Goal: Task Accomplishment & Management: Complete application form

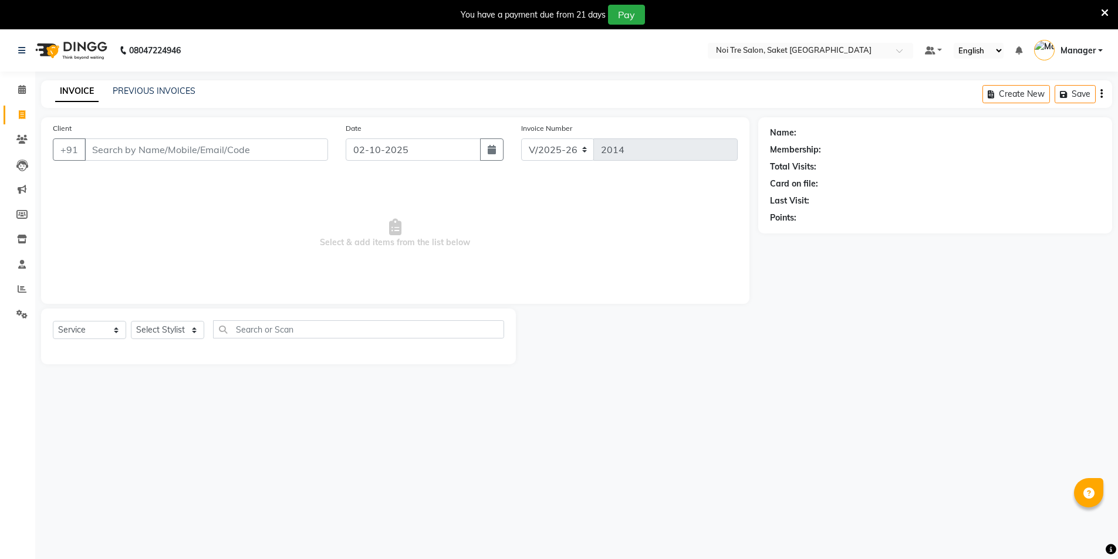
select select "4899"
select select "service"
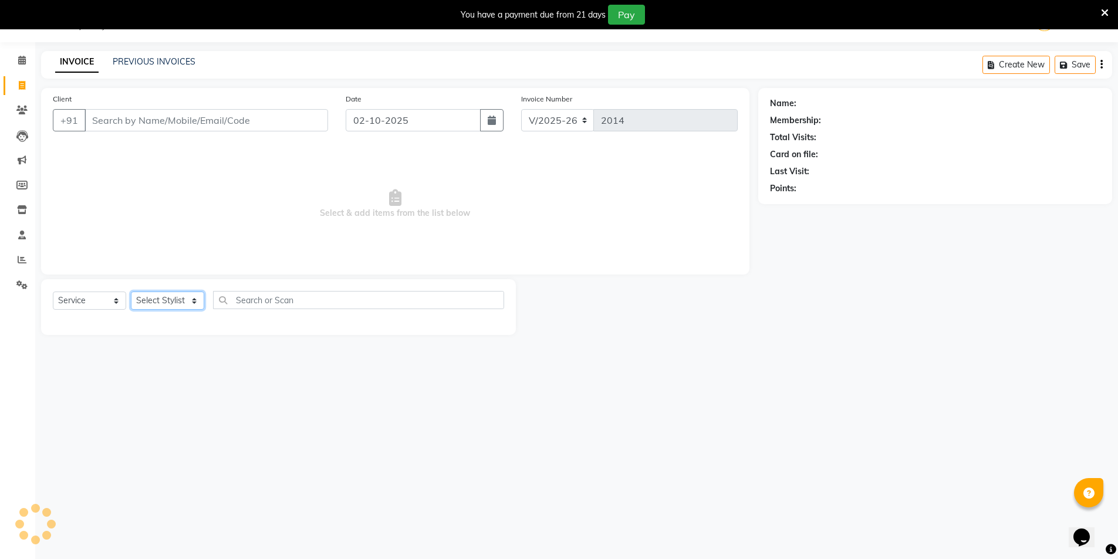
click at [168, 306] on select "Select Stylist AMIT [PERSON_NAME] [PERSON_NAME] Manager [PERSON_NAME] KM [PERSO…" at bounding box center [167, 301] width 73 height 18
select select "53800"
click at [131, 292] on select "Select Stylist AMIT [PERSON_NAME] [PERSON_NAME] Manager [PERSON_NAME] KM [PERSO…" at bounding box center [167, 301] width 73 height 18
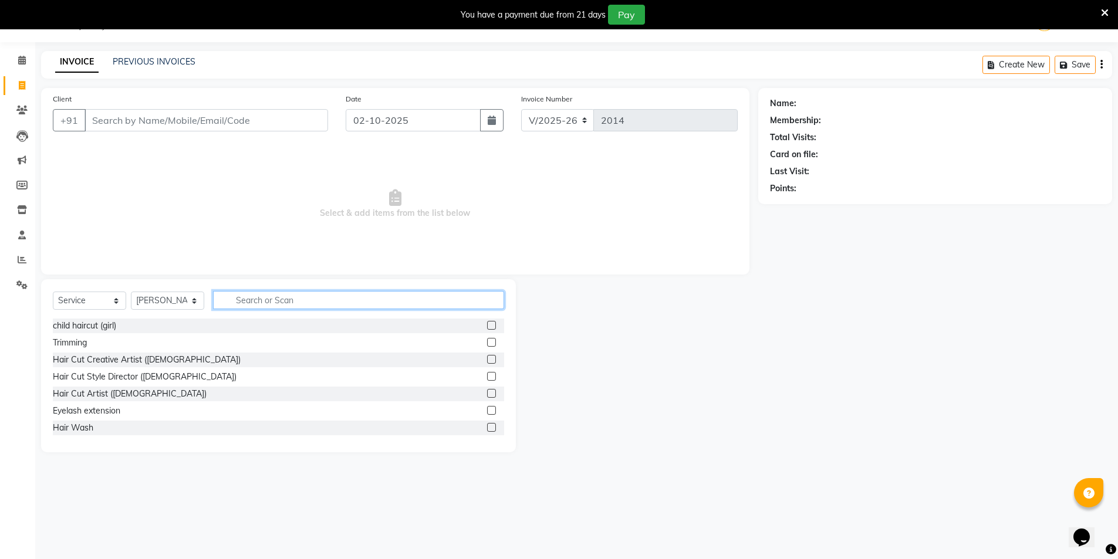
click at [260, 298] on input "text" at bounding box center [358, 300] width 291 height 18
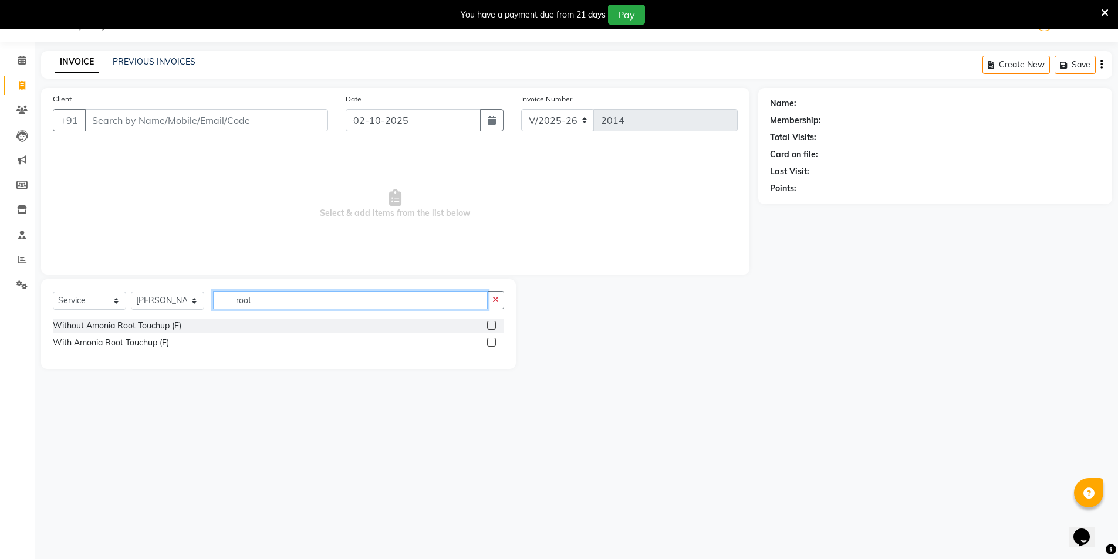
type input "root"
click at [495, 320] on div at bounding box center [495, 326] width 17 height 15
click at [492, 322] on label at bounding box center [491, 325] width 9 height 9
click at [492, 322] on input "checkbox" at bounding box center [491, 326] width 8 height 8
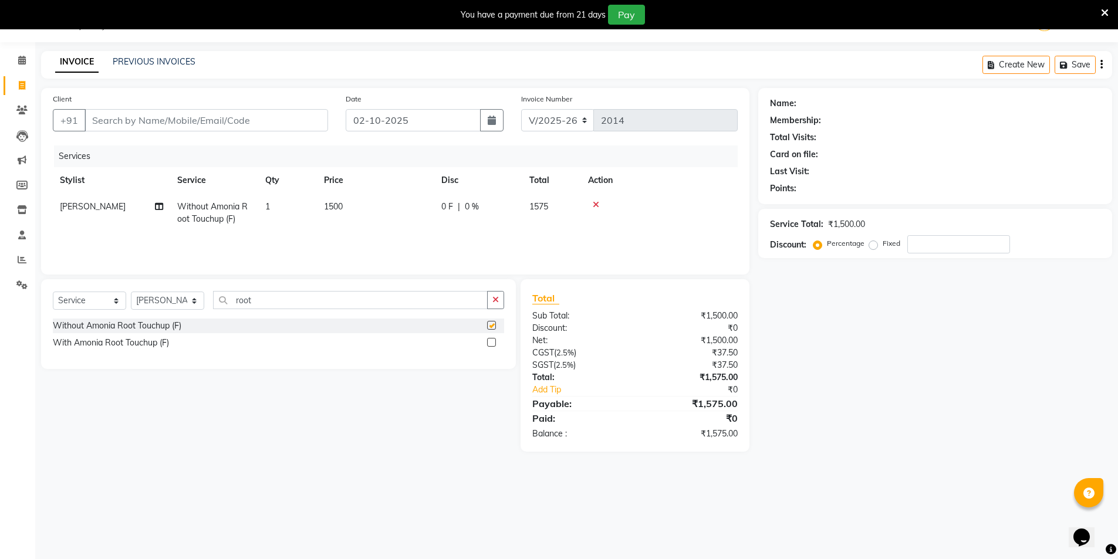
checkbox input "false"
click at [198, 303] on select "Select Stylist AMIT [PERSON_NAME] [PERSON_NAME] Manager [PERSON_NAME] KM [PERSO…" at bounding box center [167, 301] width 73 height 18
select select "62634"
click at [131, 292] on select "Select Stylist AMIT [PERSON_NAME] [PERSON_NAME] Manager [PERSON_NAME] KM [PERSO…" at bounding box center [167, 301] width 73 height 18
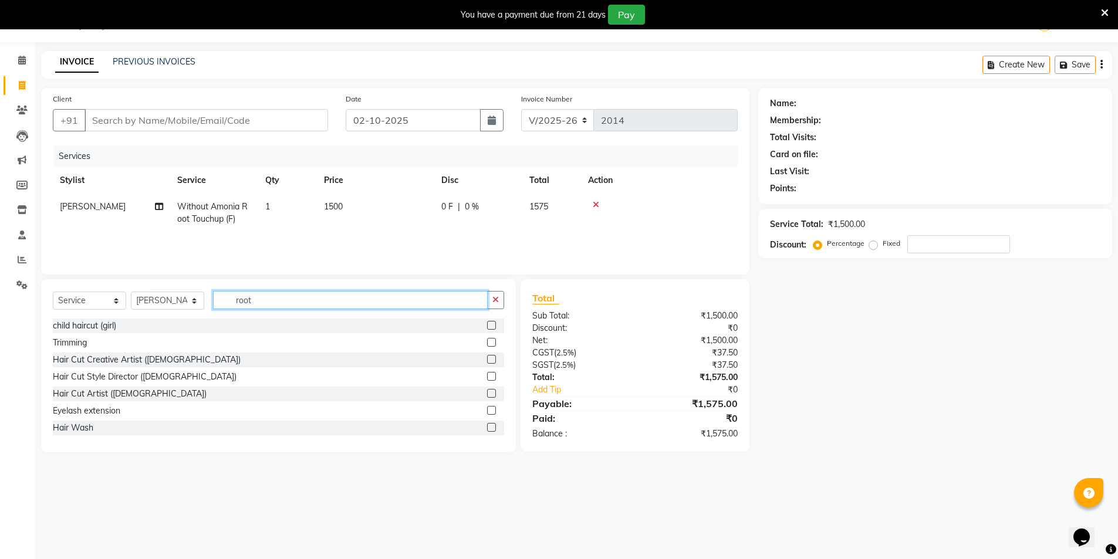
click at [262, 306] on input "root" at bounding box center [350, 300] width 275 height 18
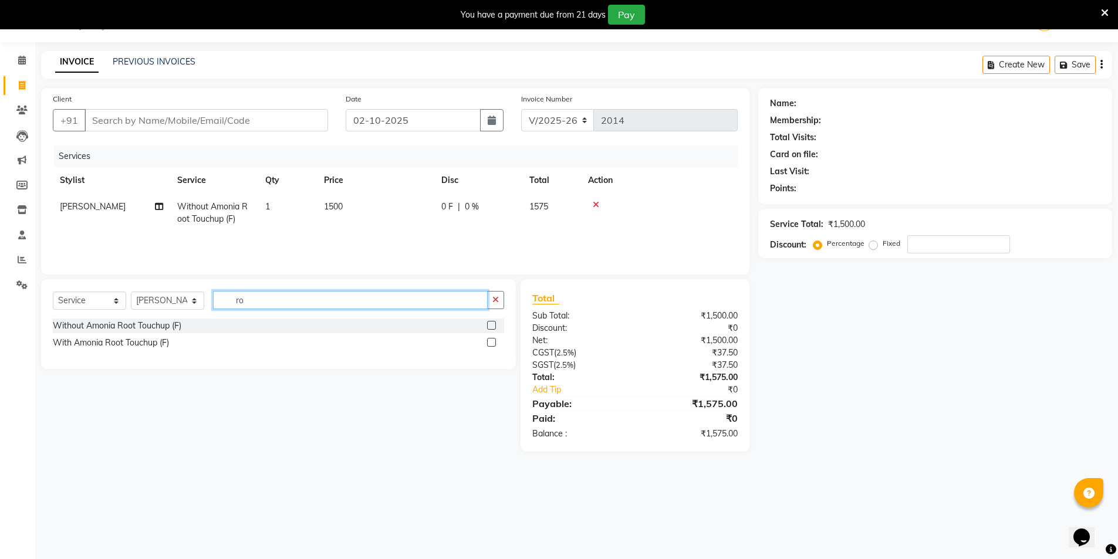
type input "r"
type input "spa"
click at [489, 327] on label at bounding box center [491, 325] width 9 height 9
click at [489, 327] on input "checkbox" at bounding box center [491, 326] width 8 height 8
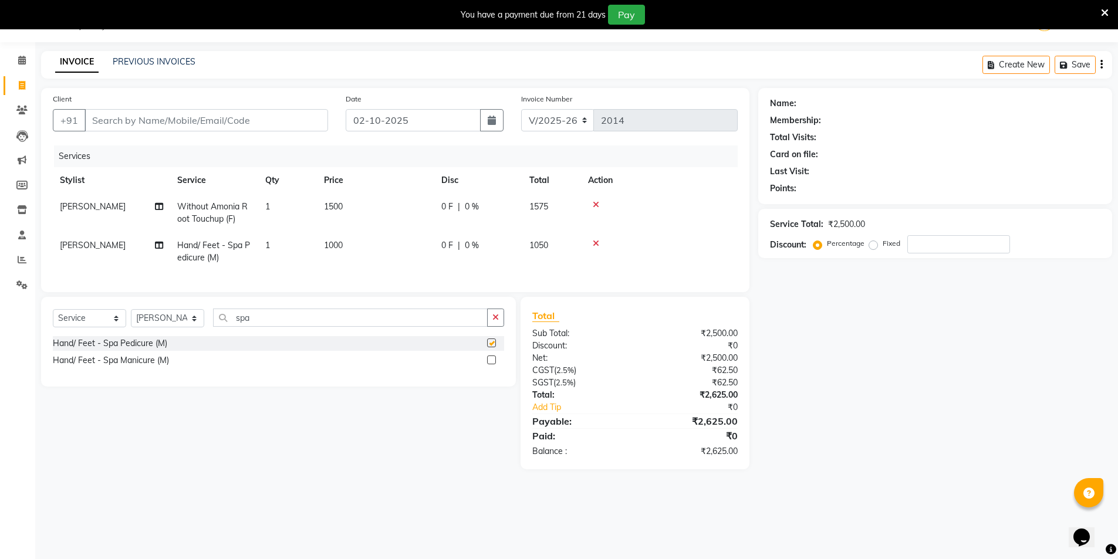
checkbox input "false"
click at [205, 113] on input "Client" at bounding box center [205, 120] width 243 height 22
type input "p"
type input "0"
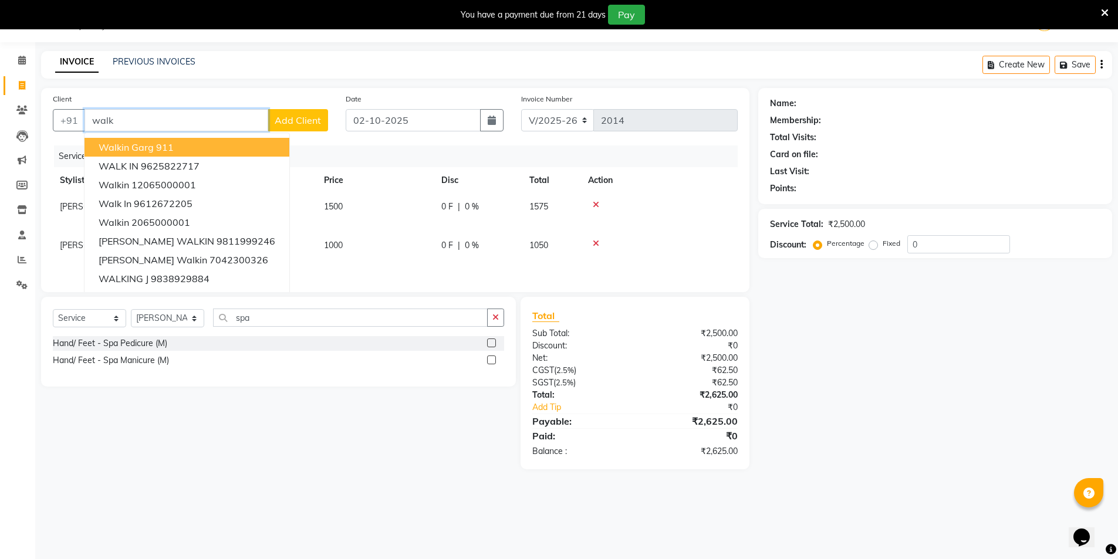
click at [130, 141] on button "Walkin Garg 911" at bounding box center [186, 147] width 205 height 19
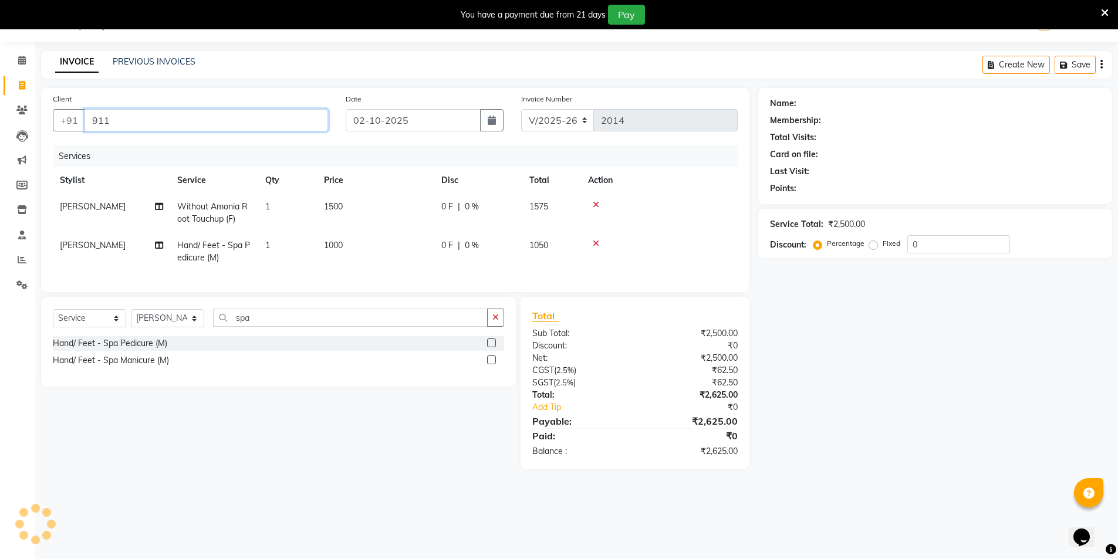
type input "911"
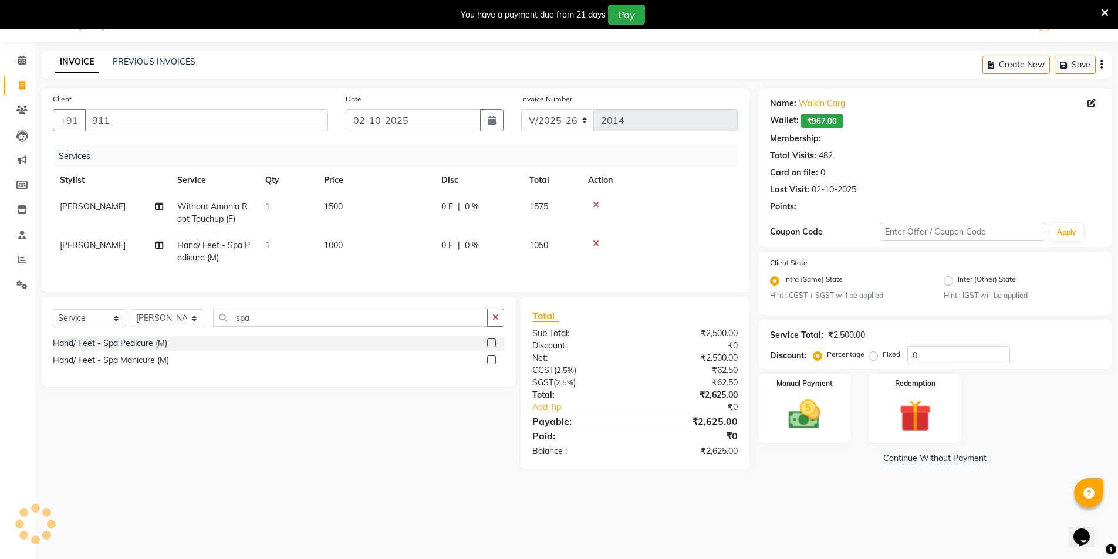
select select "1: Object"
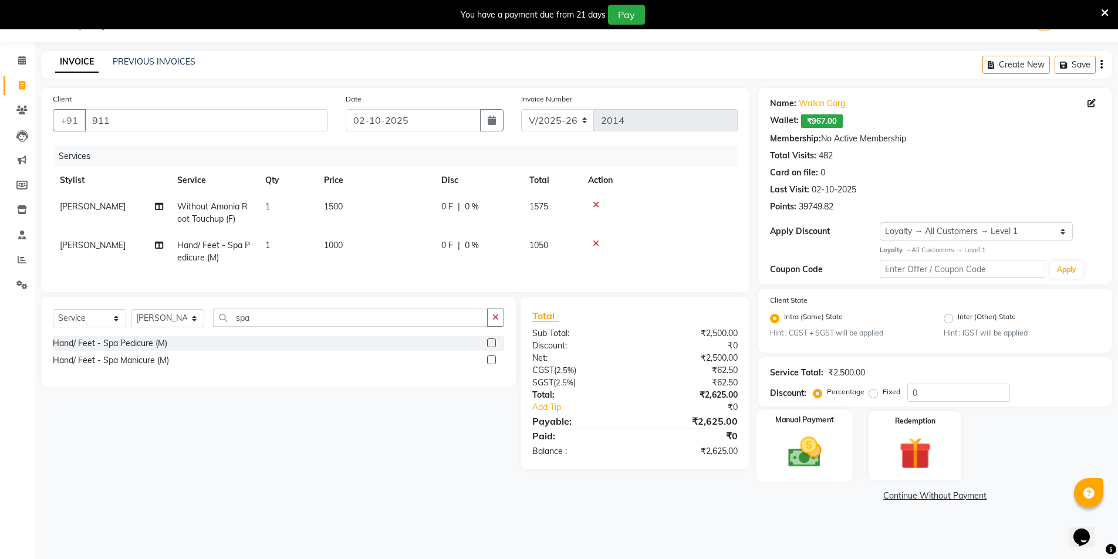
click at [796, 457] on img at bounding box center [804, 452] width 54 height 38
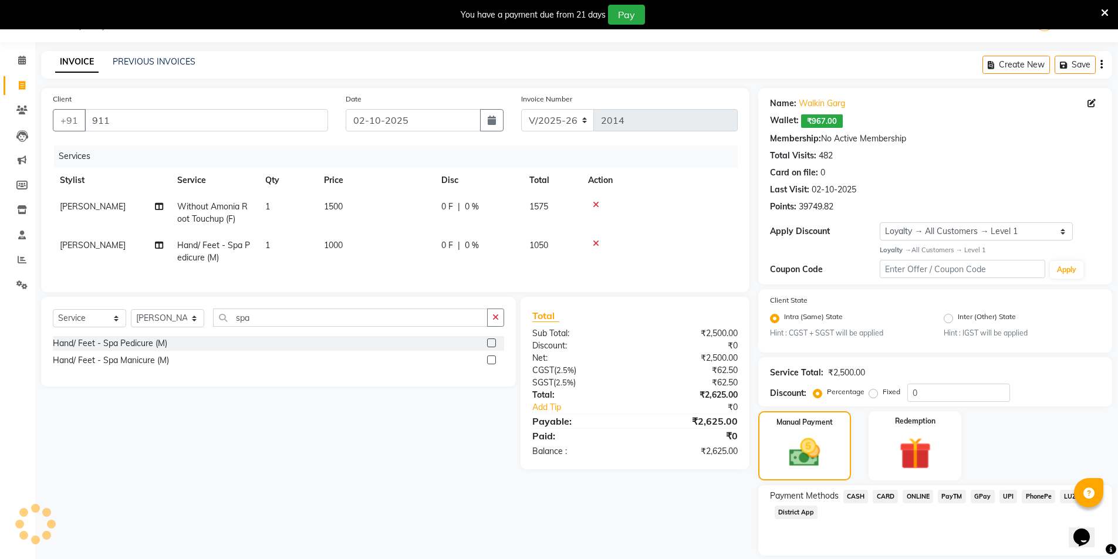
click at [857, 498] on span "CASH" at bounding box center [855, 496] width 25 height 13
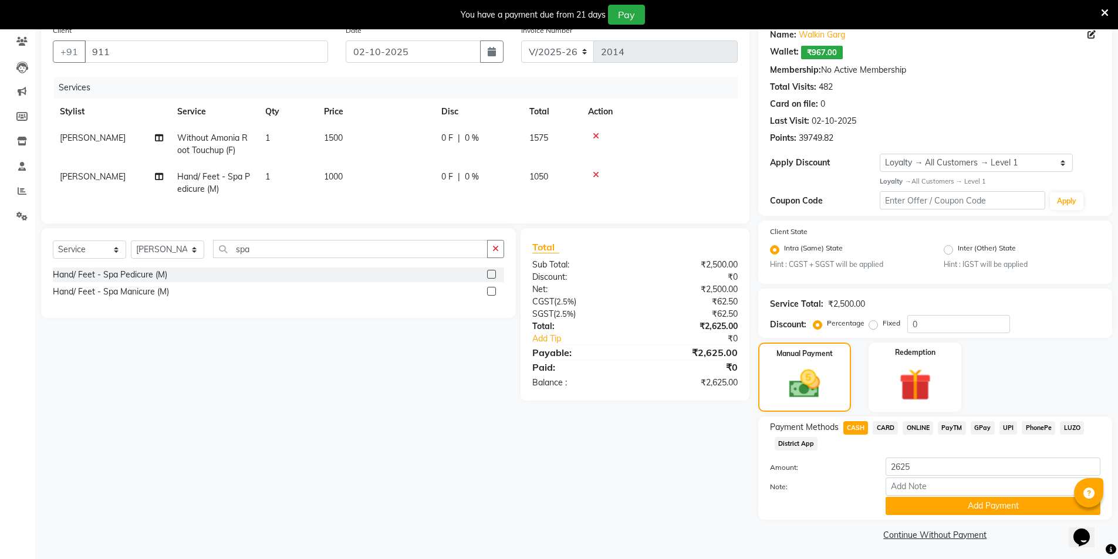
scroll to position [100, 0]
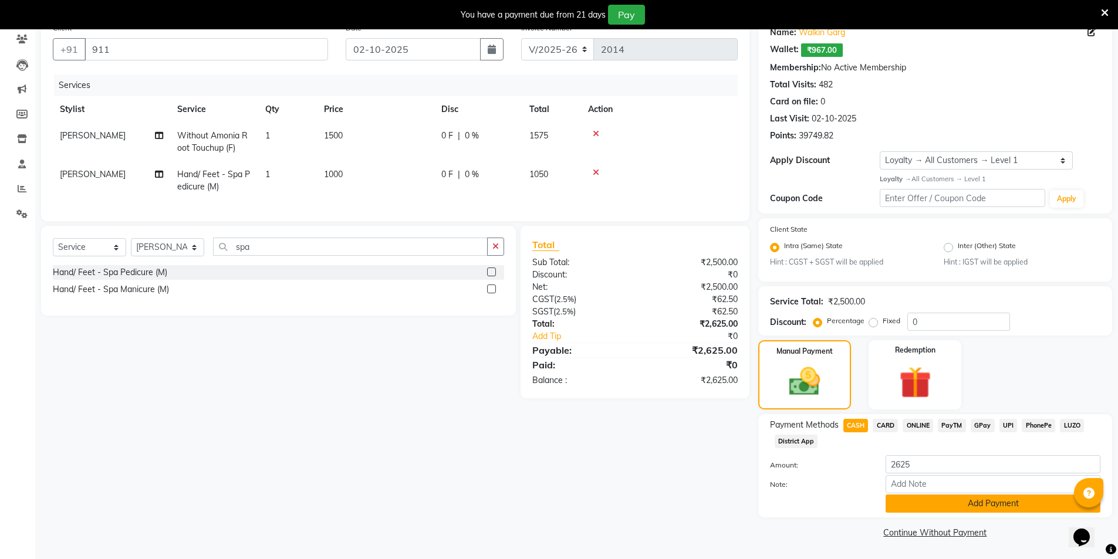
click at [983, 509] on button "Add Payment" at bounding box center [992, 504] width 215 height 18
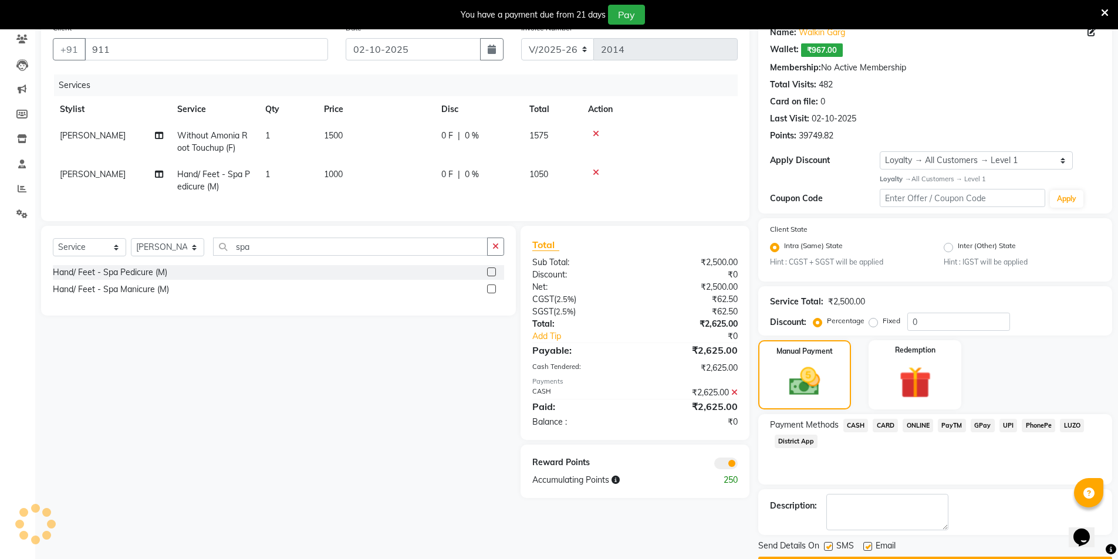
scroll to position [134, 0]
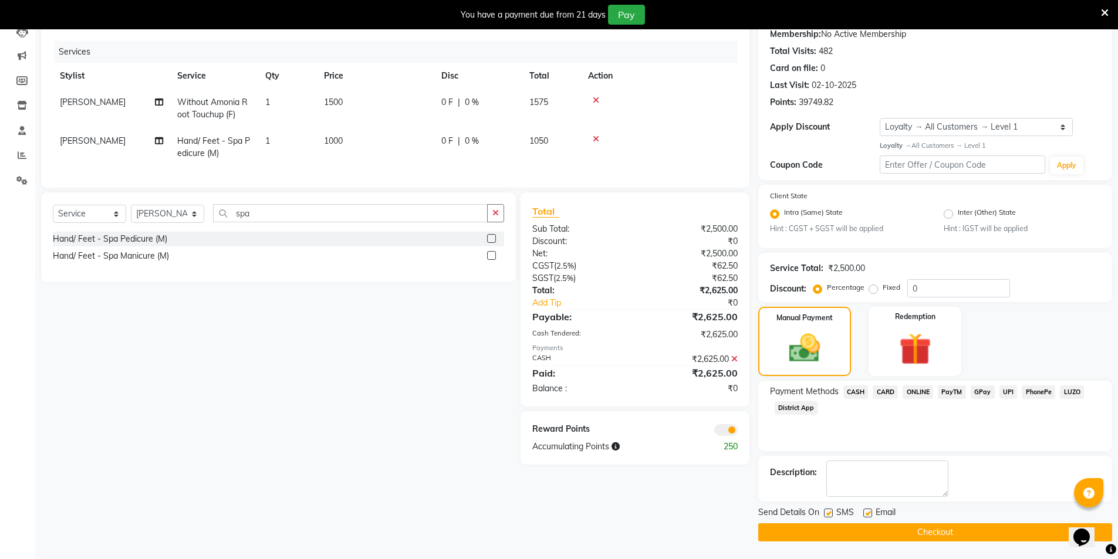
click at [911, 531] on button "Checkout" at bounding box center [935, 532] width 354 height 18
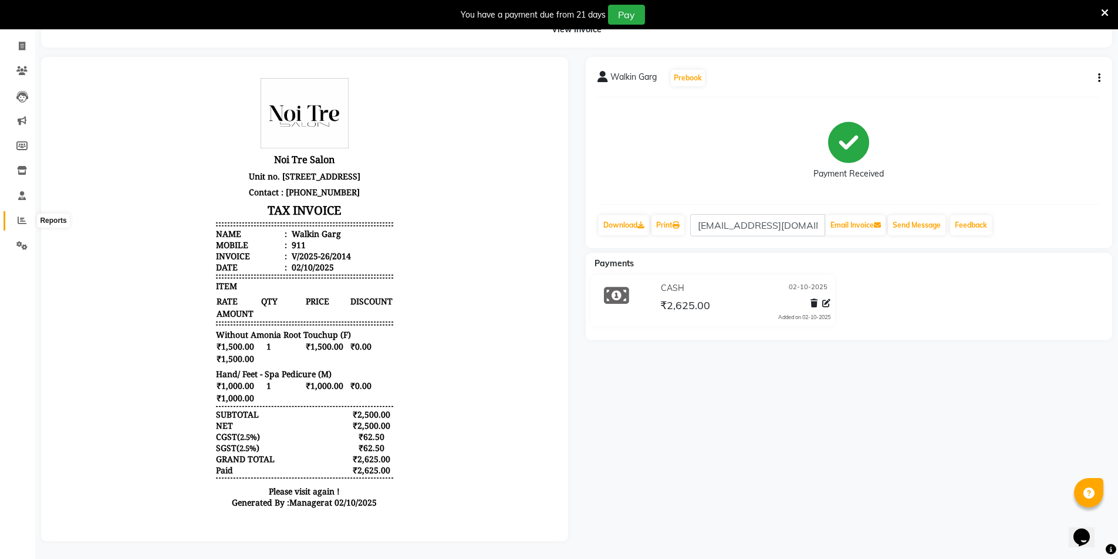
click at [24, 216] on icon at bounding box center [22, 220] width 9 height 9
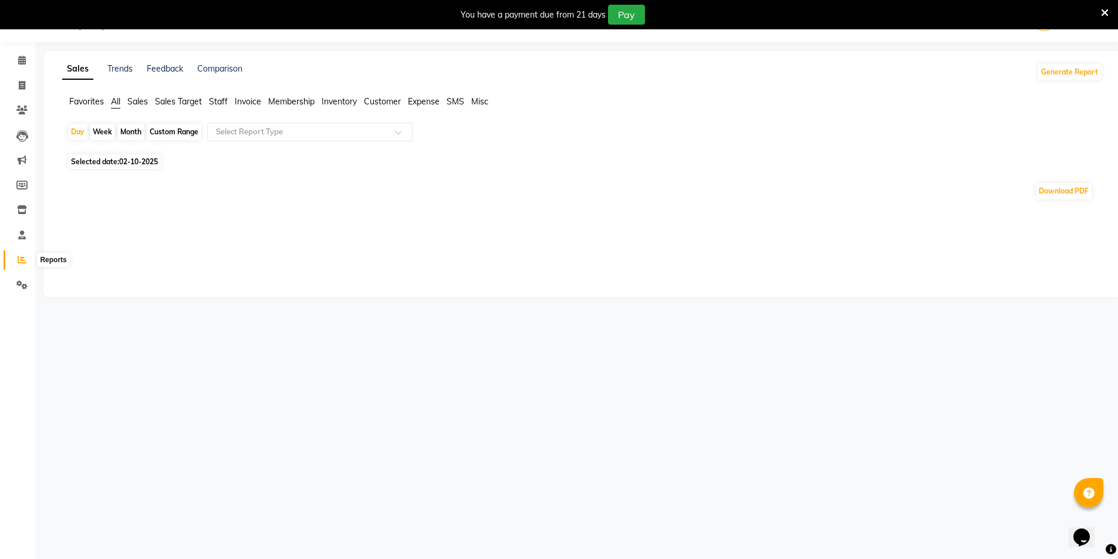
click at [16, 258] on span at bounding box center [22, 259] width 21 height 13
click at [21, 83] on icon at bounding box center [22, 85] width 6 height 9
select select "service"
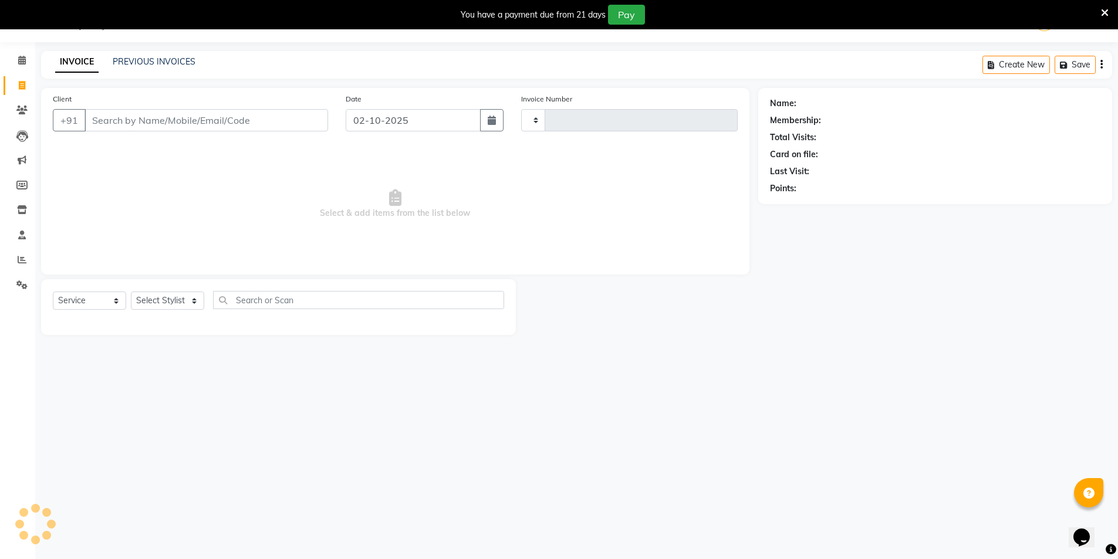
type input "2015"
select select "4899"
click at [157, 54] on div "INVOICE PREVIOUS INVOICES Create New Save" at bounding box center [576, 65] width 1071 height 28
click at [157, 62] on link "PREVIOUS INVOICES" at bounding box center [154, 61] width 83 height 11
